Goal: Task Accomplishment & Management: Manage account settings

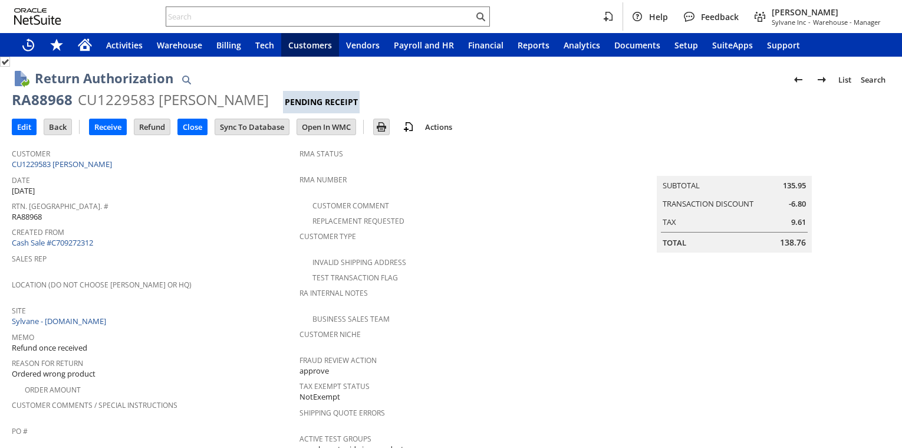
click at [238, 225] on span "Created From" at bounding box center [153, 230] width 282 height 14
click at [206, 267] on div "Sales Rep" at bounding box center [153, 262] width 282 height 25
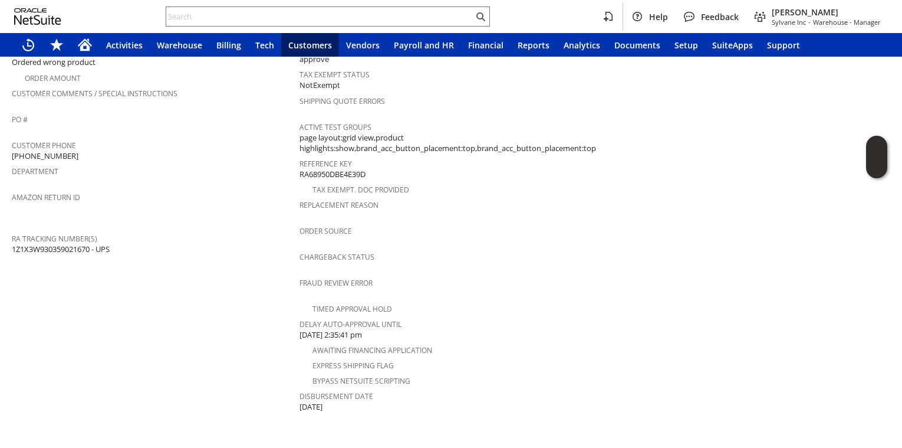
scroll to position [545, 0]
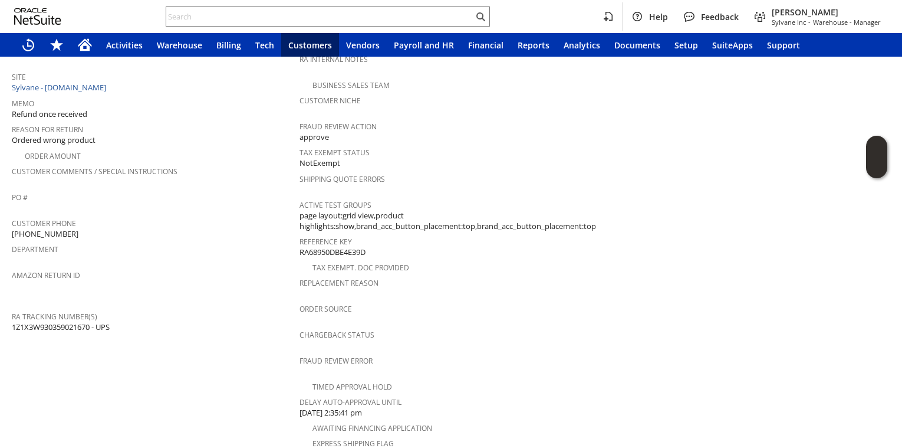
scroll to position [0, 0]
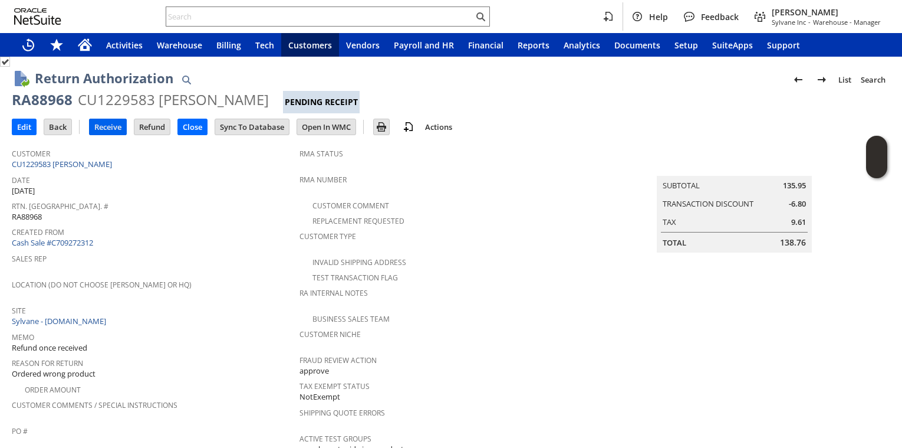
click at [117, 127] on input "Receive" at bounding box center [108, 126] width 37 height 15
click at [233, 233] on span "Created From" at bounding box center [153, 230] width 282 height 14
click at [180, 227] on span "Created From" at bounding box center [153, 230] width 282 height 14
click at [154, 227] on span "Created From" at bounding box center [153, 230] width 282 height 14
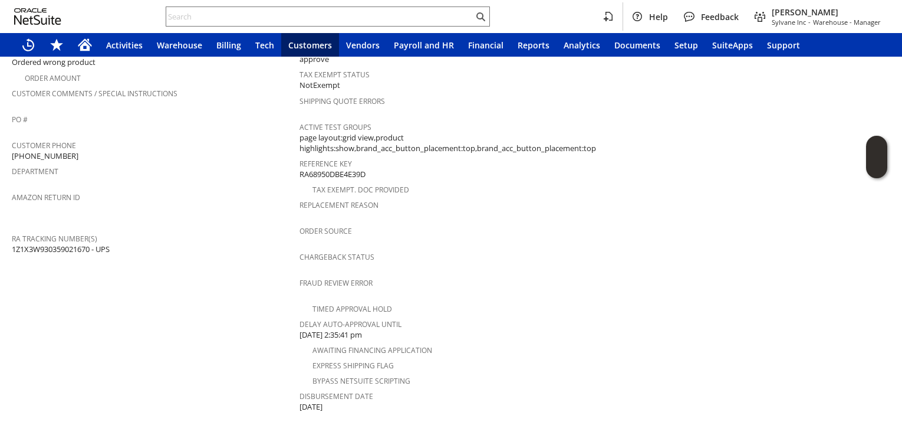
scroll to position [623, 0]
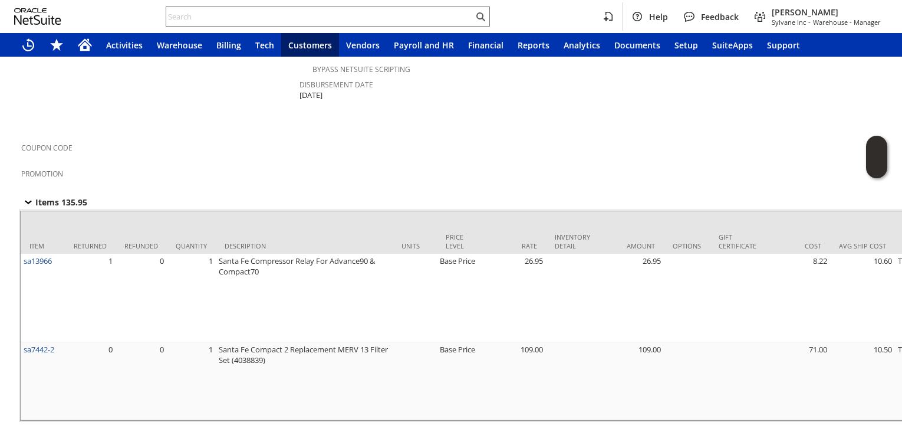
click at [192, 144] on div "Coupon Code" at bounding box center [711, 151] width 1381 height 25
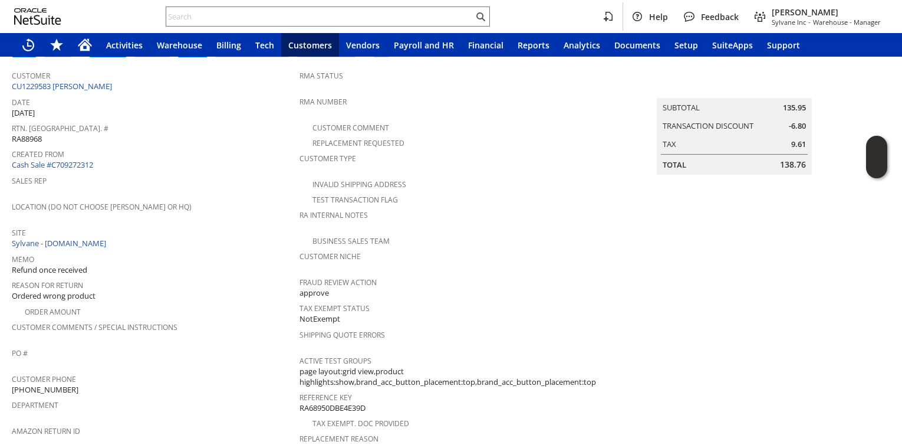
scroll to position [0, 0]
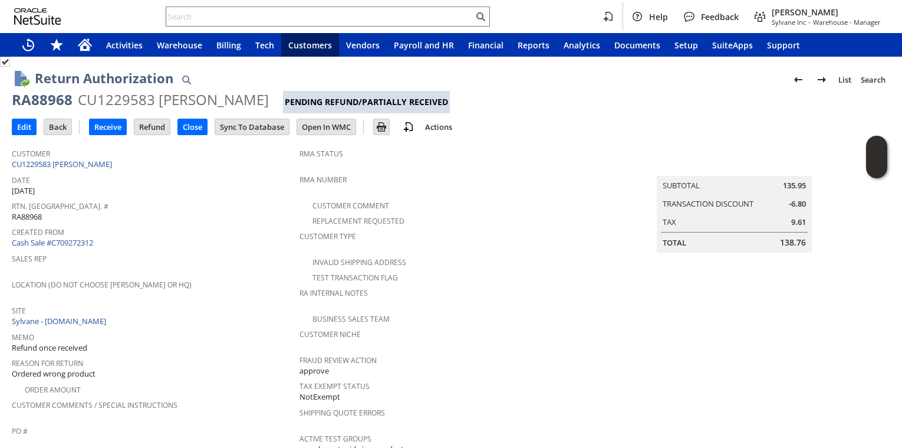
click at [32, 97] on div "RA88968" at bounding box center [42, 99] width 61 height 19
drag, startPoint x: 32, startPoint y: 96, endPoint x: 241, endPoint y: 181, distance: 225.3
click at [106, 133] on input "Receive" at bounding box center [108, 126] width 37 height 15
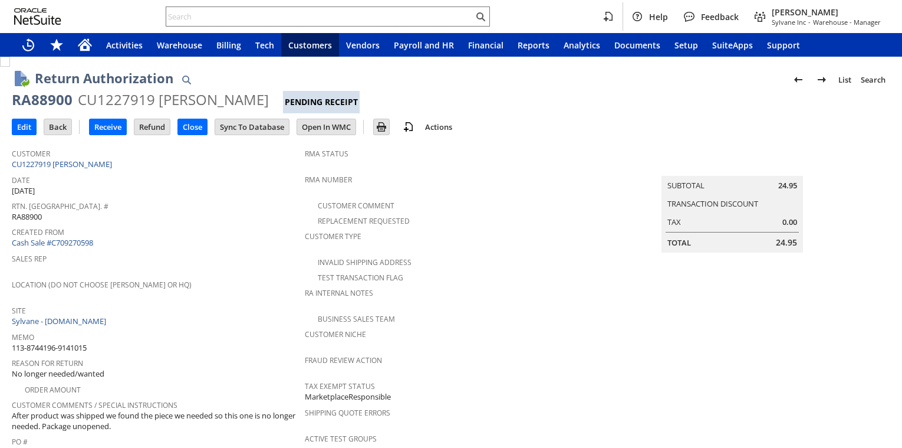
click at [245, 205] on span "Rtn. [GEOGRAPHIC_DATA]. #" at bounding box center [155, 205] width 287 height 14
click at [104, 125] on input "Receive" at bounding box center [108, 126] width 37 height 15
click at [105, 128] on input "Receive" at bounding box center [108, 126] width 37 height 15
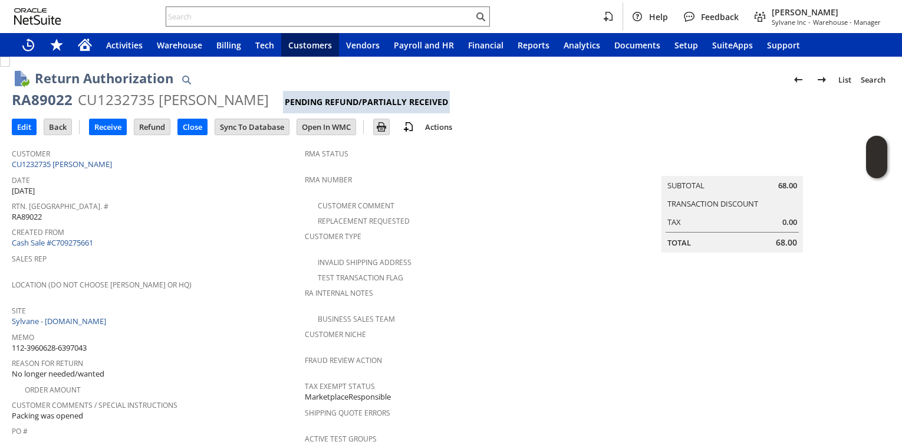
click at [254, 198] on span "Rtn. [GEOGRAPHIC_DATA]. #" at bounding box center [155, 205] width 287 height 14
click at [267, 229] on span "Created From" at bounding box center [155, 230] width 287 height 14
click at [196, 226] on span "Created From" at bounding box center [155, 230] width 287 height 14
click at [124, 125] on input "Receive" at bounding box center [108, 126] width 37 height 15
click at [237, 218] on div "Rtn. [GEOGRAPHIC_DATA]. # RA88974" at bounding box center [155, 210] width 287 height 25
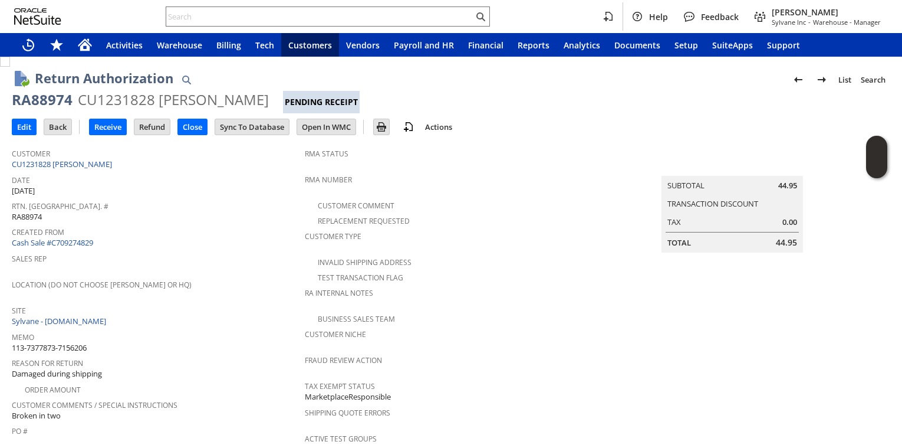
click at [61, 100] on div "RA88974" at bounding box center [42, 99] width 61 height 19
copy div "RA88974"
click at [228, 257] on span "Sales Rep" at bounding box center [155, 257] width 287 height 14
click at [173, 225] on span "Created From" at bounding box center [155, 230] width 287 height 14
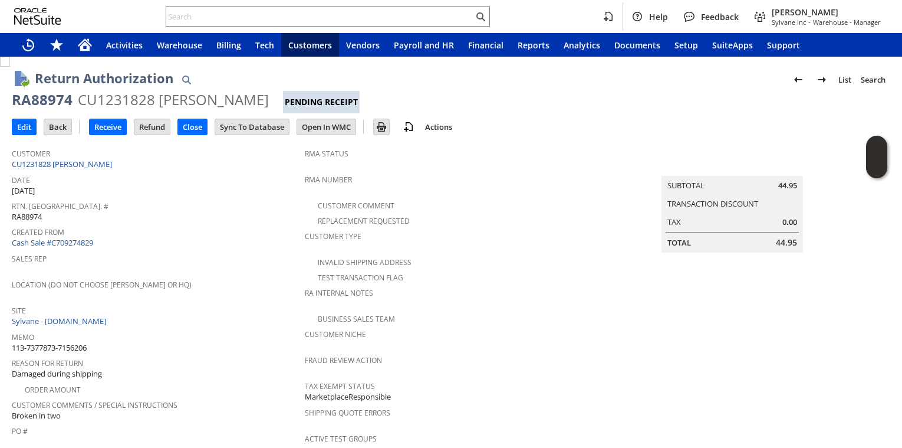
click at [34, 96] on div "RA88974" at bounding box center [42, 99] width 61 height 19
copy div "RA88974"
click at [184, 211] on div "Rtn. Auth. # RA88974" at bounding box center [155, 210] width 287 height 25
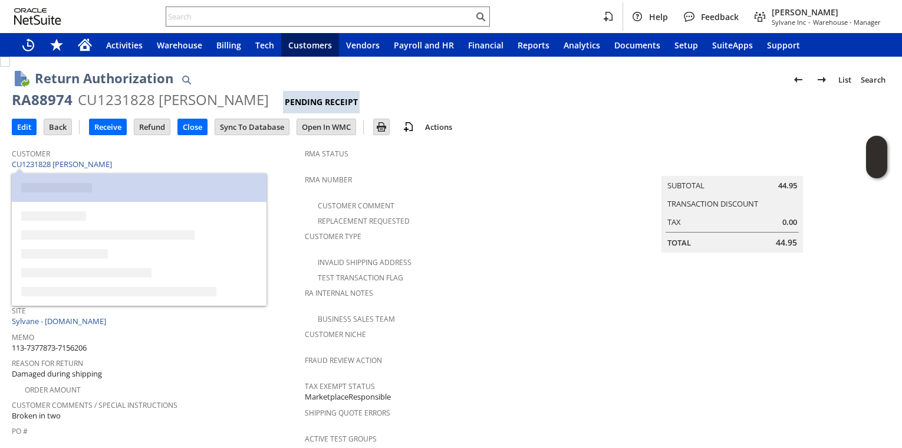
click at [190, 154] on span "Customer" at bounding box center [155, 152] width 287 height 14
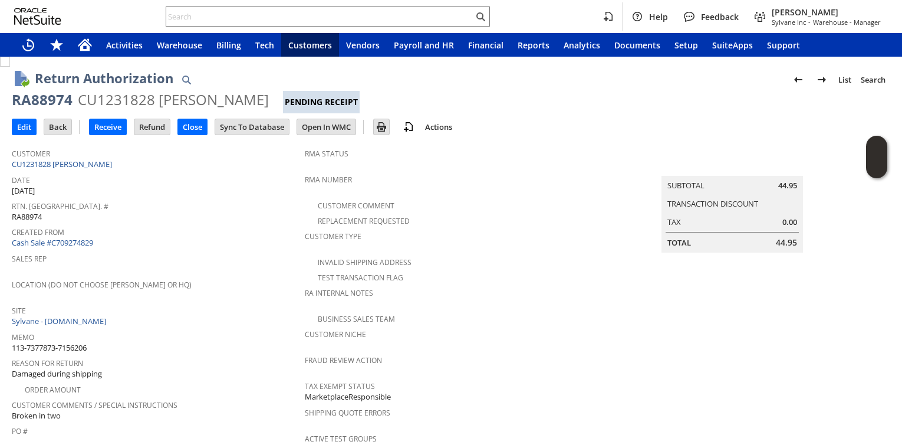
click at [207, 179] on span "Date" at bounding box center [155, 179] width 287 height 14
drag, startPoint x: 236, startPoint y: 160, endPoint x: 100, endPoint y: 169, distance: 136.5
click at [233, 160] on div "Customer CU1231828 Zach Bradley" at bounding box center [155, 157] width 287 height 25
drag, startPoint x: 96, startPoint y: 167, endPoint x: 176, endPoint y: 152, distance: 81.8
click at [42, 102] on div "RA88974" at bounding box center [42, 99] width 61 height 19
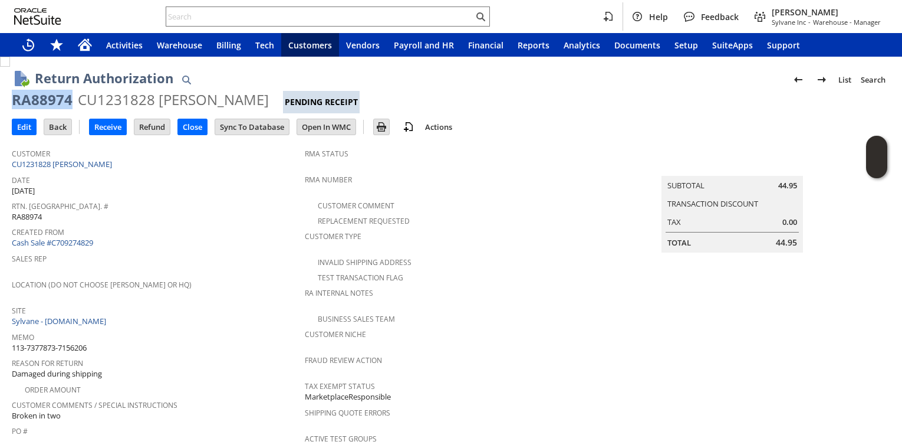
click at [42, 102] on div "RA88974" at bounding box center [42, 99] width 61 height 19
copy div "RA88974"
drag, startPoint x: 198, startPoint y: 226, endPoint x: 200, endPoint y: 220, distance: 6.6
click at [198, 225] on span "Created From" at bounding box center [155, 230] width 287 height 14
click at [111, 123] on input "Receive" at bounding box center [108, 126] width 37 height 15
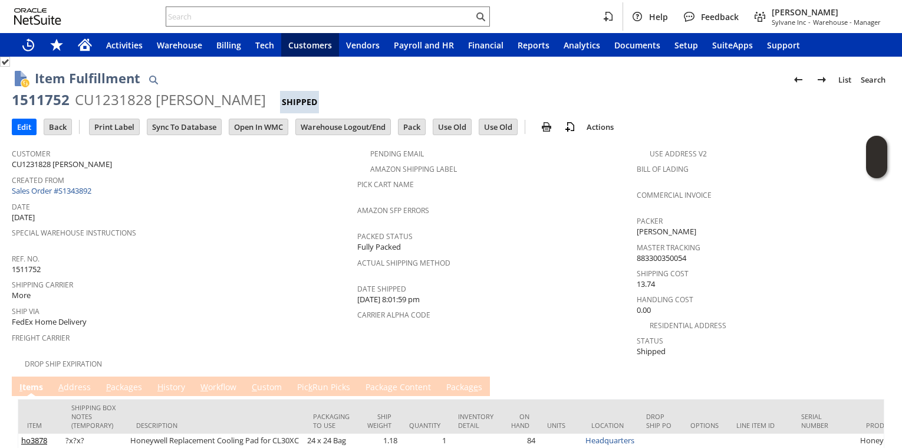
click at [140, 383] on link "P ackages" at bounding box center [124, 387] width 42 height 13
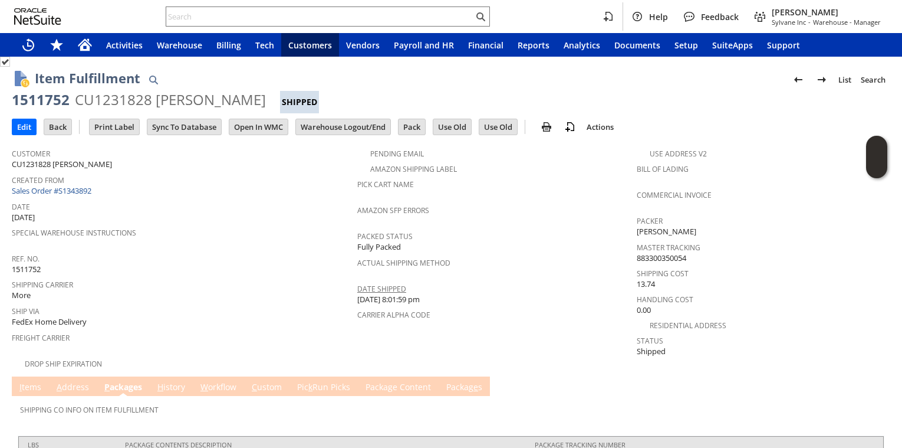
scroll to position [55, 0]
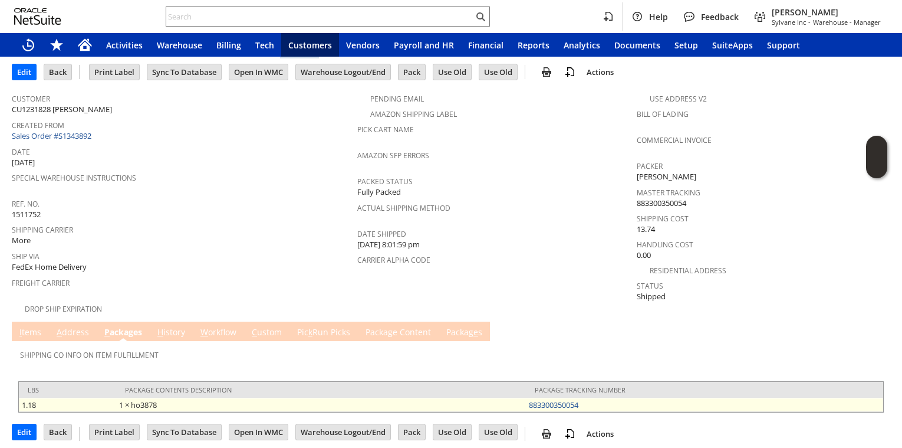
click at [606, 403] on table "lbs Package Contents Description Package Tracking Number 1.18 1 × ho3878 883300…" at bounding box center [451, 396] width 866 height 31
click at [606, 403] on td "883300350054" at bounding box center [704, 404] width 357 height 14
copy link "883300350054"
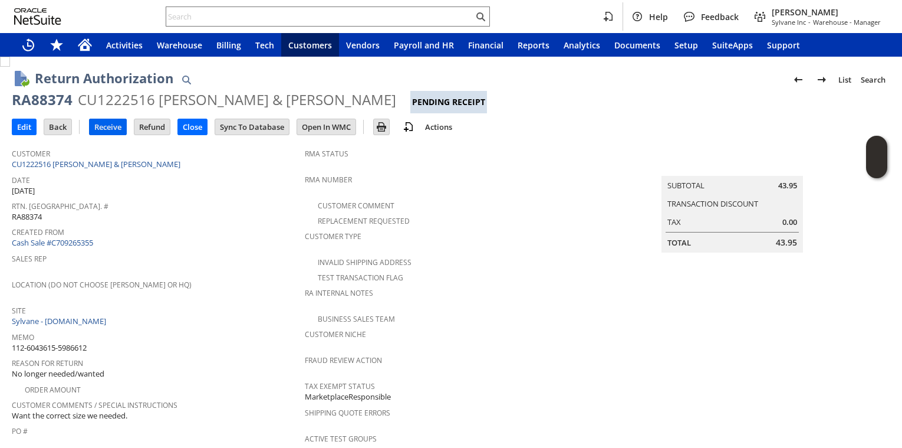
click at [120, 127] on input "Receive" at bounding box center [108, 126] width 37 height 15
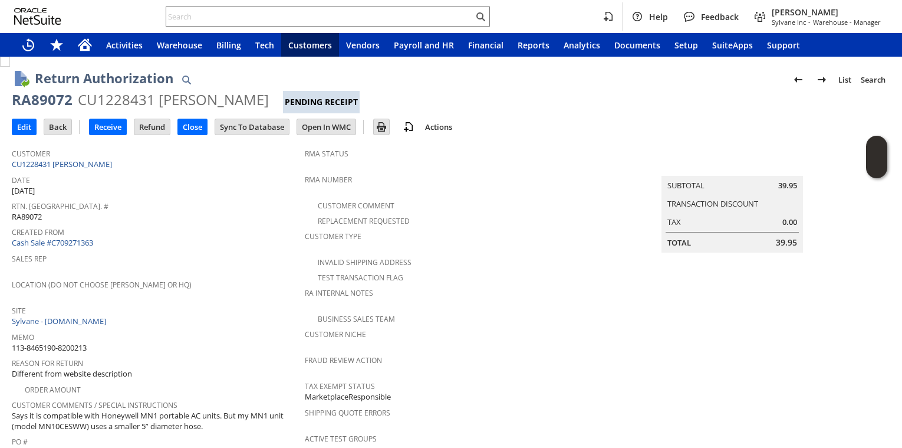
click at [251, 286] on div "Location (Do Not Choose [PERSON_NAME] or HQ)" at bounding box center [155, 288] width 287 height 25
click at [108, 124] on input "Receive" at bounding box center [108, 126] width 37 height 15
